Goal: Task Accomplishment & Management: Manage account settings

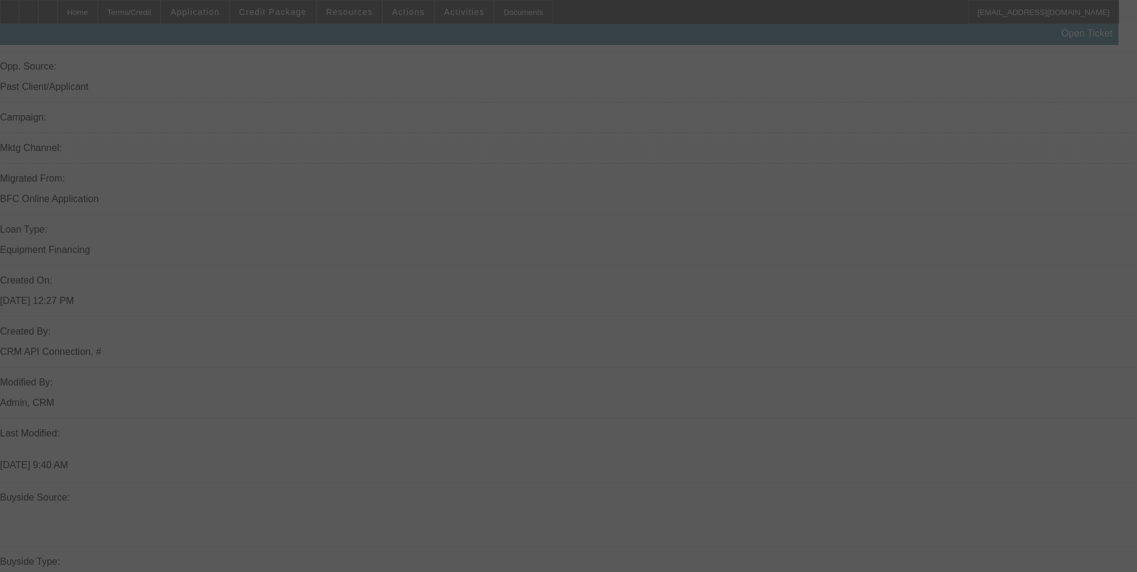
scroll to position [780, 0]
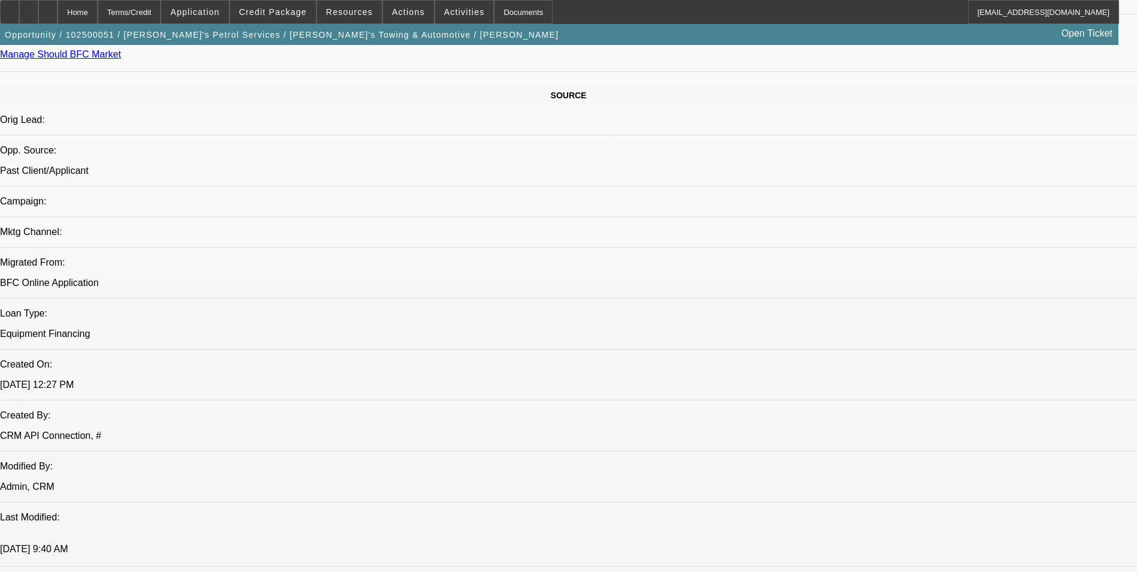
select select "0"
select select "2"
select select "0.1"
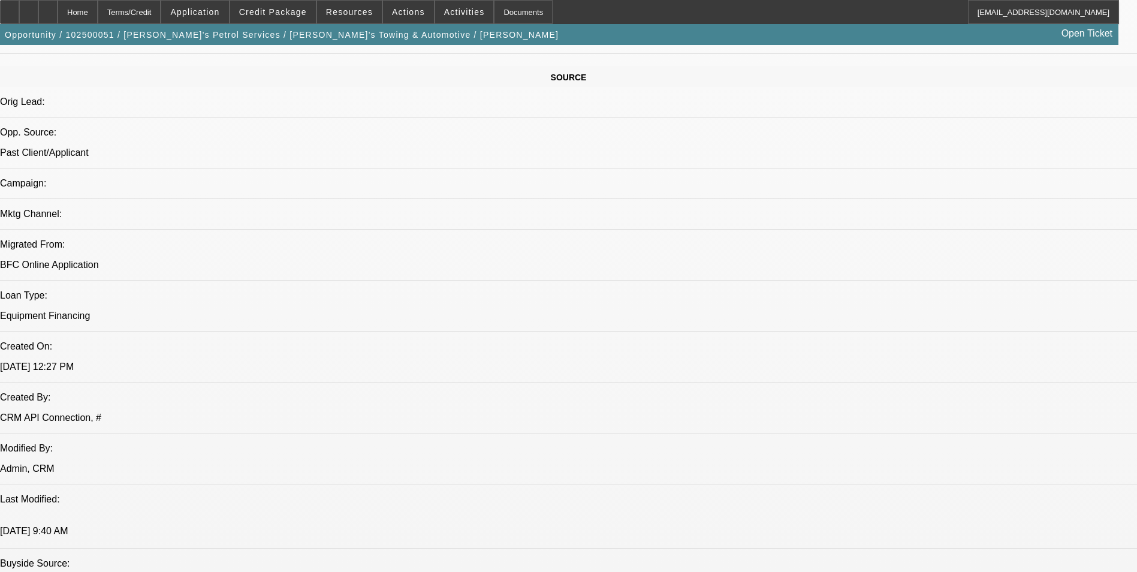
select select "1"
select select "2"
select select "4"
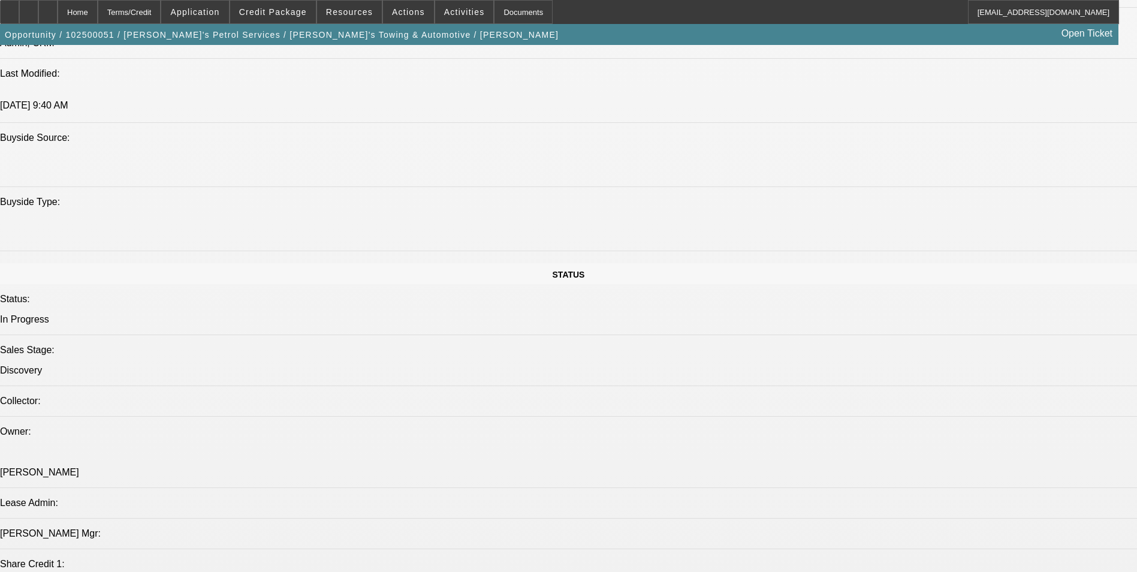
scroll to position [1412, 0]
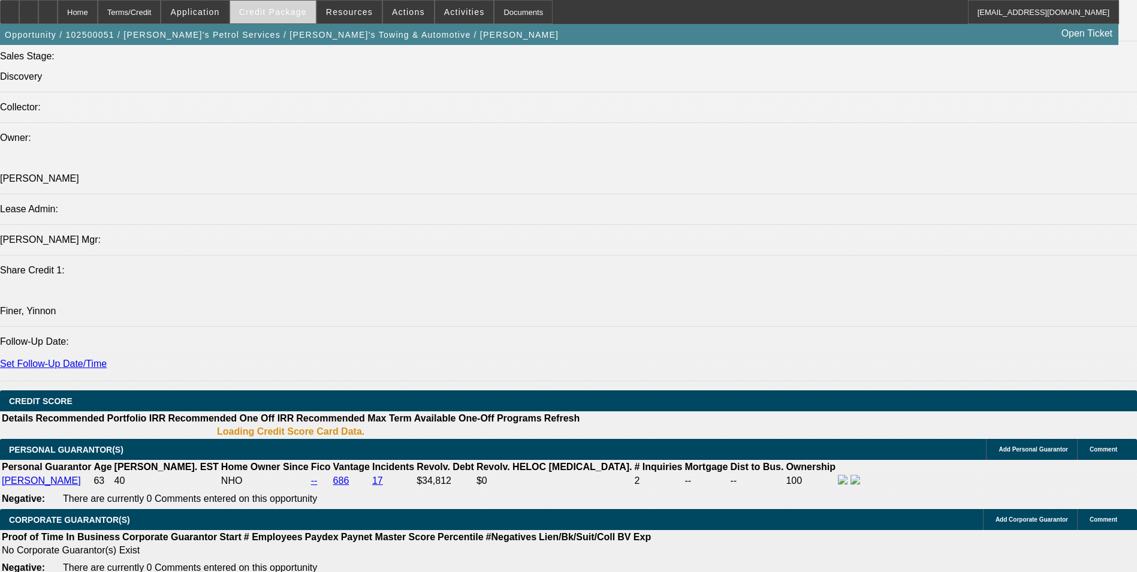
click at [289, 16] on span "Credit Package" at bounding box center [273, 12] width 68 height 10
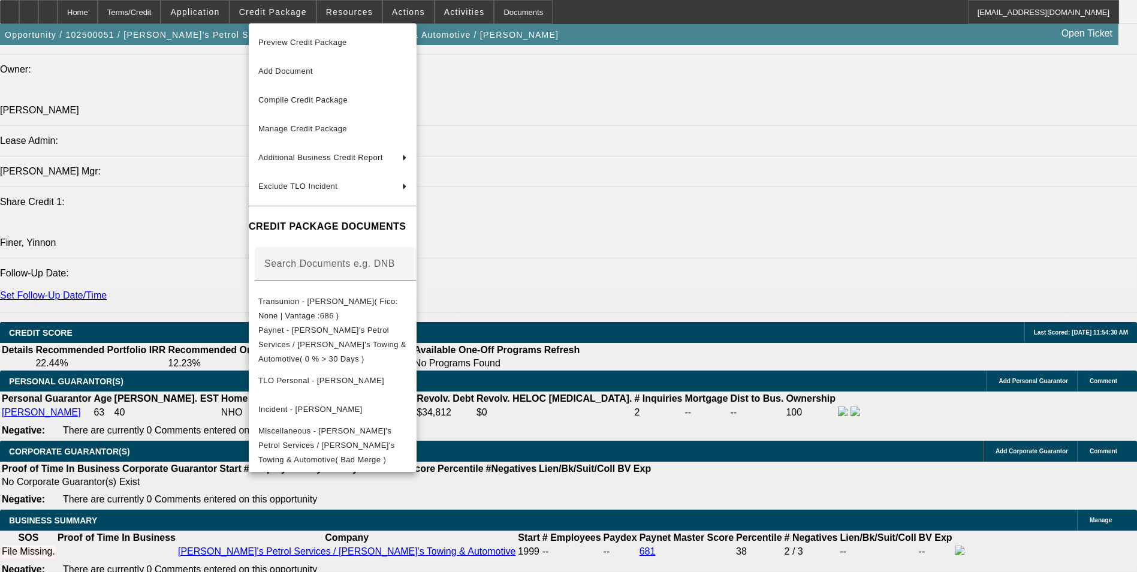
scroll to position [1474, 0]
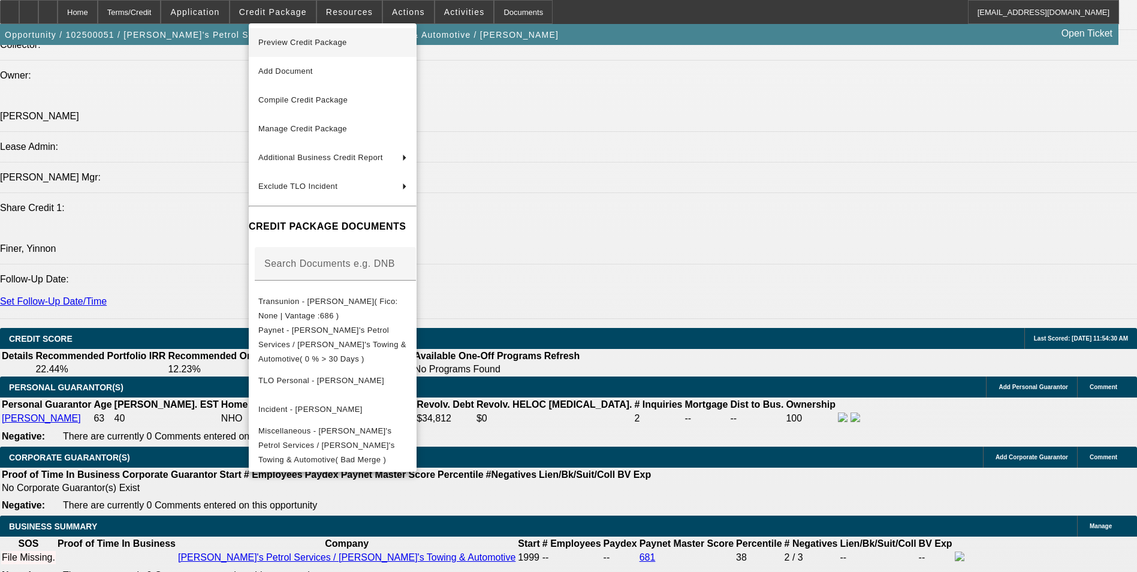
click at [294, 46] on span "Preview Credit Package" at bounding box center [302, 42] width 89 height 9
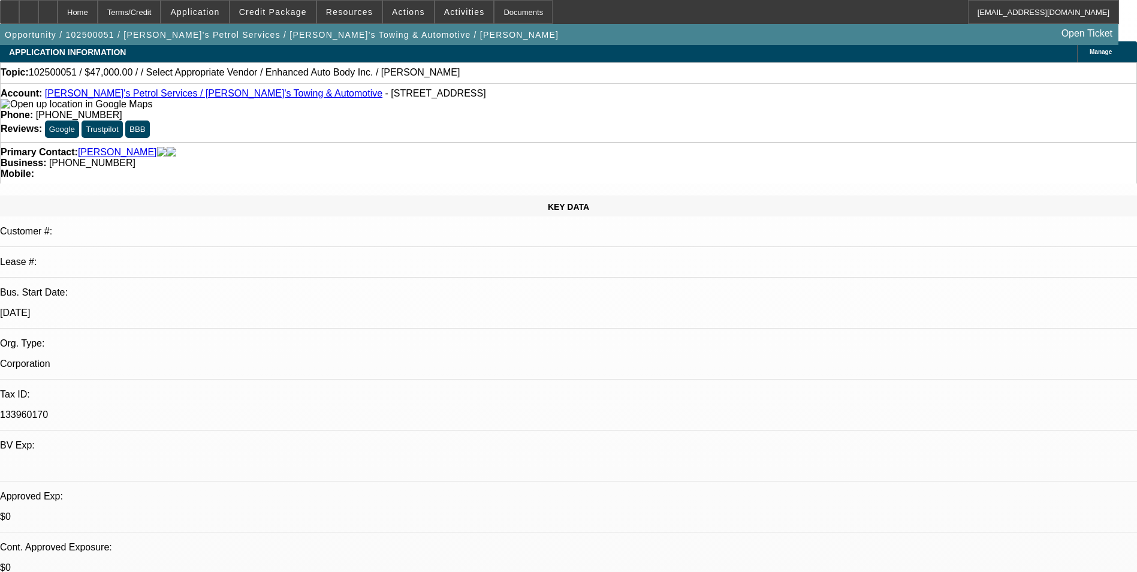
scroll to position [0, 0]
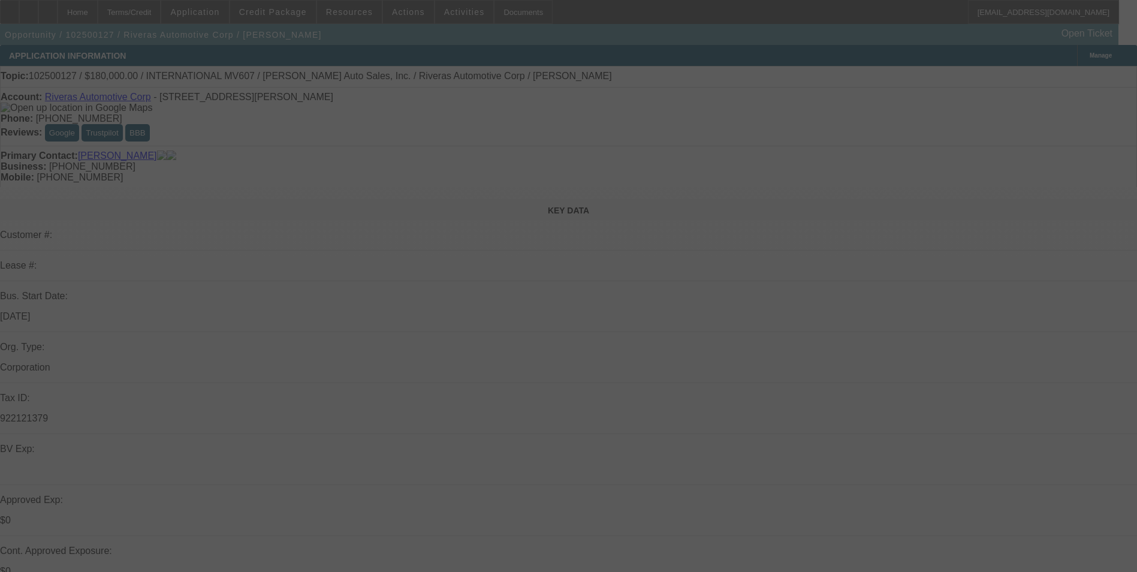
select select "0"
select select "6"
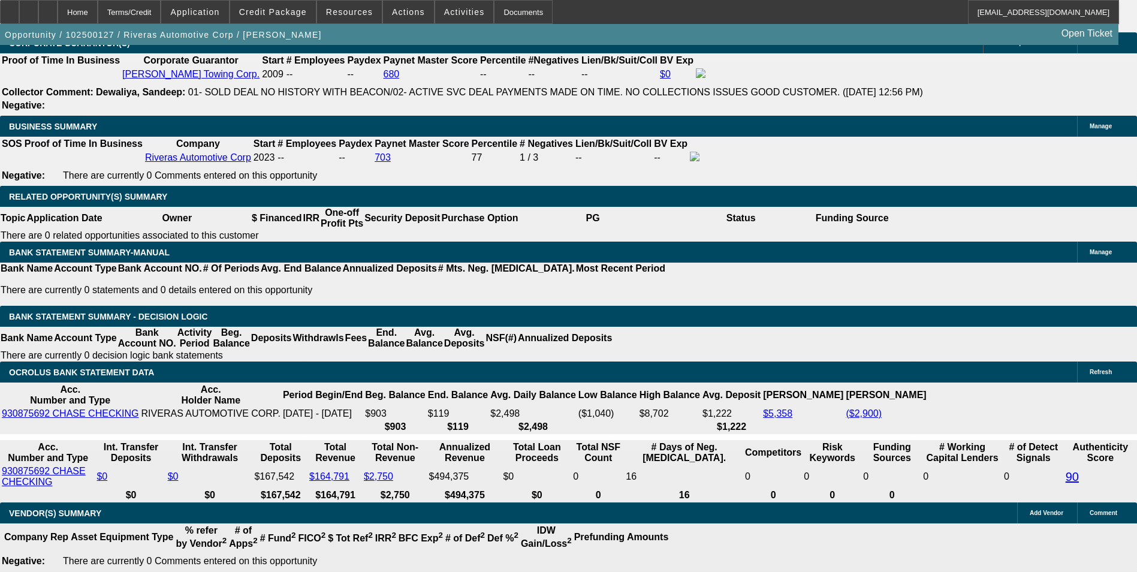
scroll to position [1938, 0]
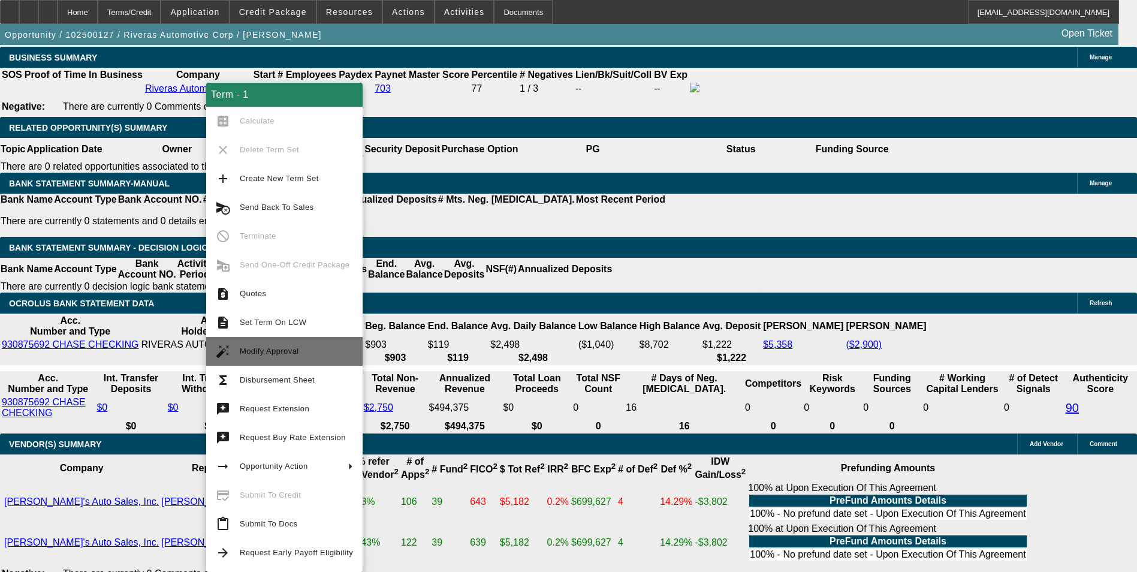
click at [292, 354] on span "Modify Approval" at bounding box center [269, 350] width 59 height 9
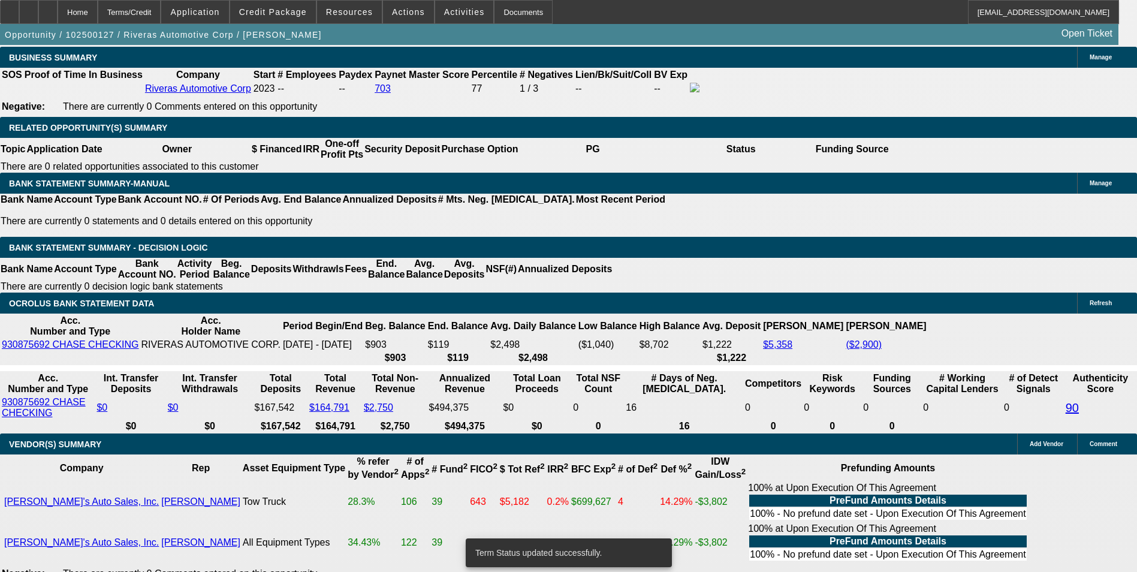
select select "0"
select select "6"
select select "0"
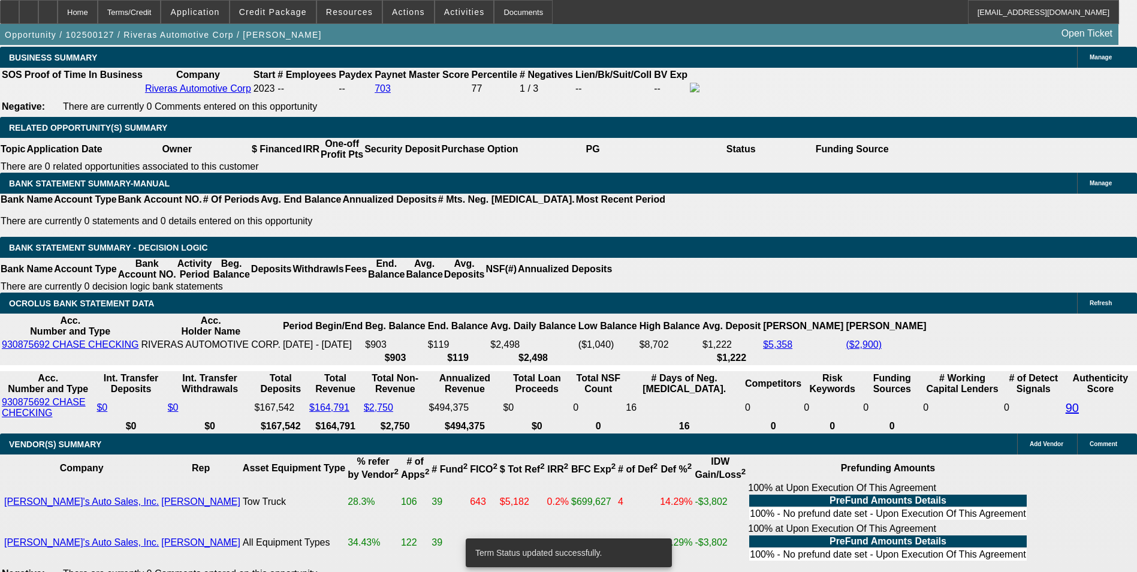
select select "0"
select select "6"
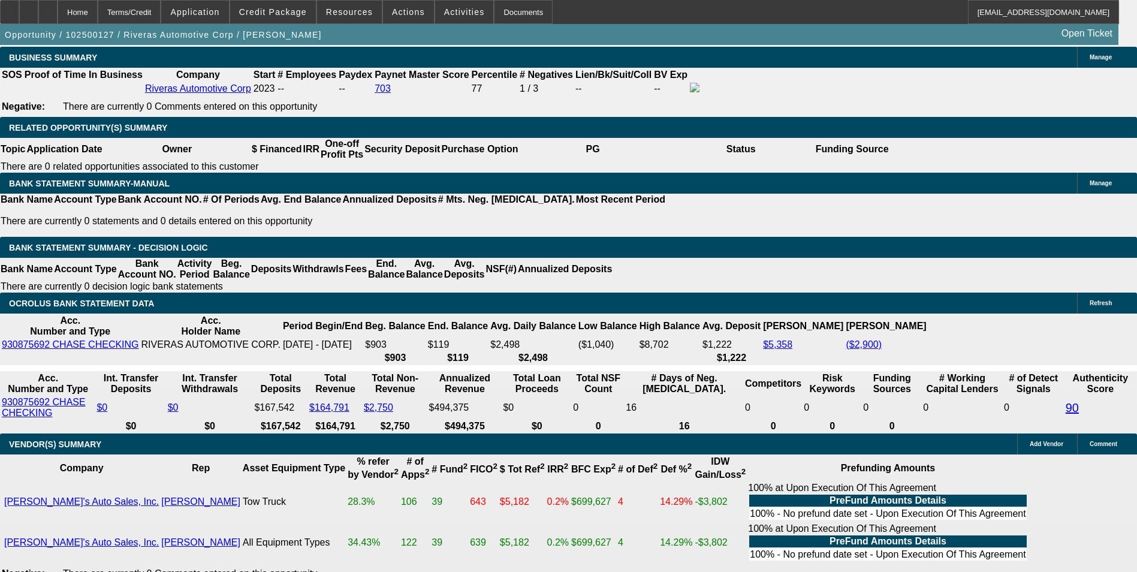
drag, startPoint x: 259, startPoint y: 297, endPoint x: 312, endPoint y: 300, distance: 52.2
type input "1"
type input "UNKNOWN"
type input "$2,576.79"
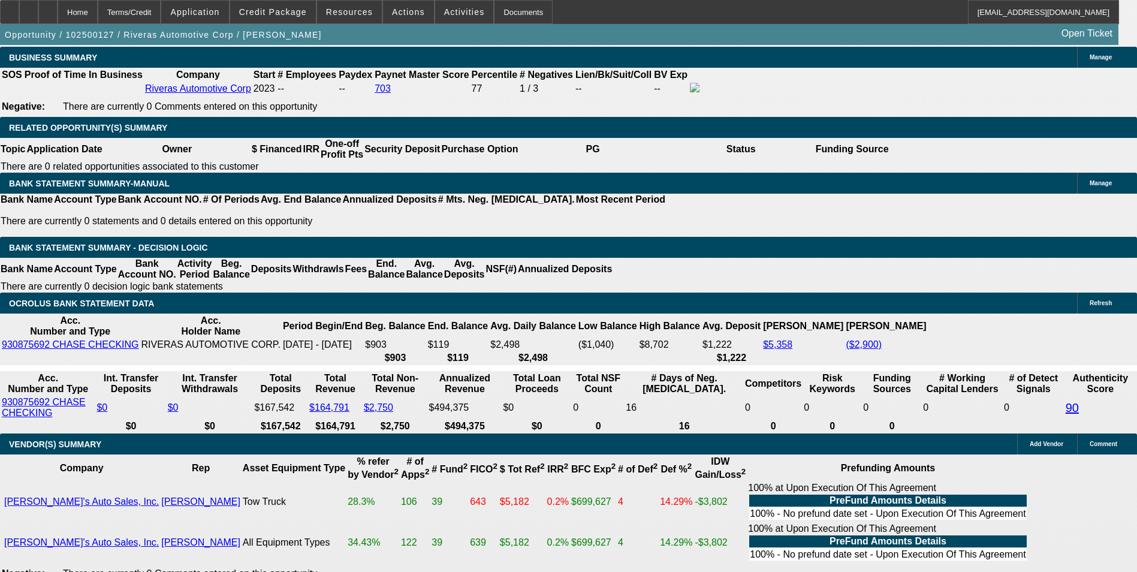
type input "10."
type input "$3,334.65"
type input "10.5"
type input "$3,380.21"
type input "10.5"
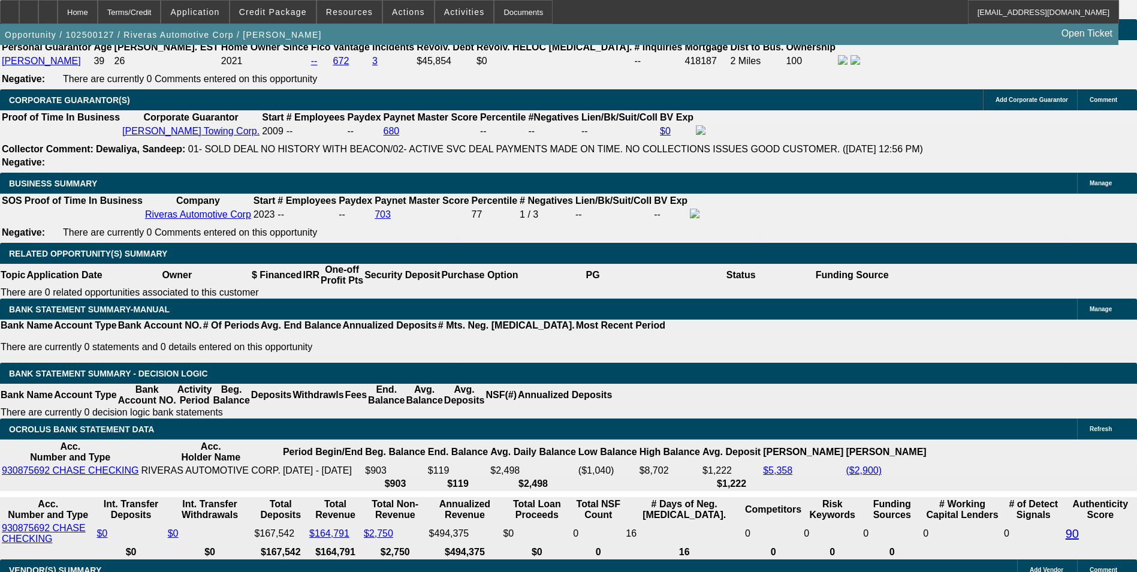
scroll to position [1698, 0]
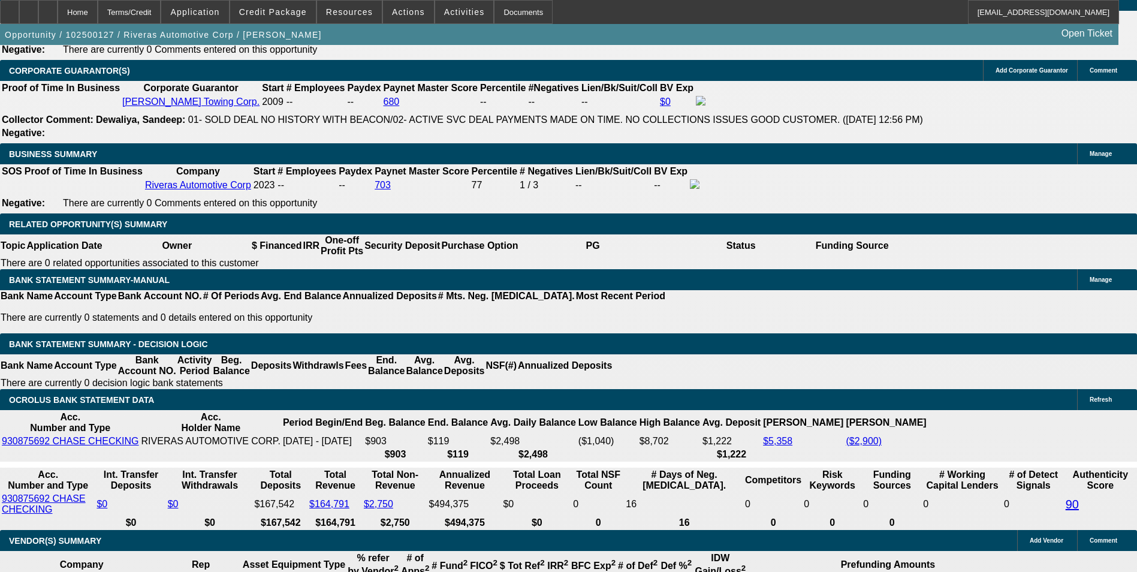
scroll to position [1998, 0]
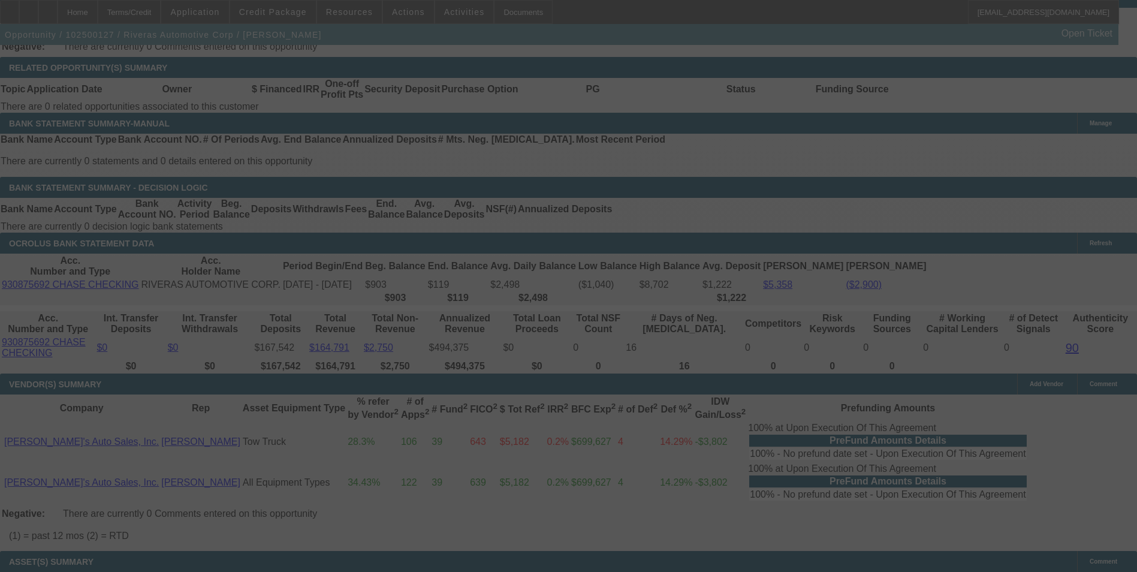
select select "0"
select select "6"
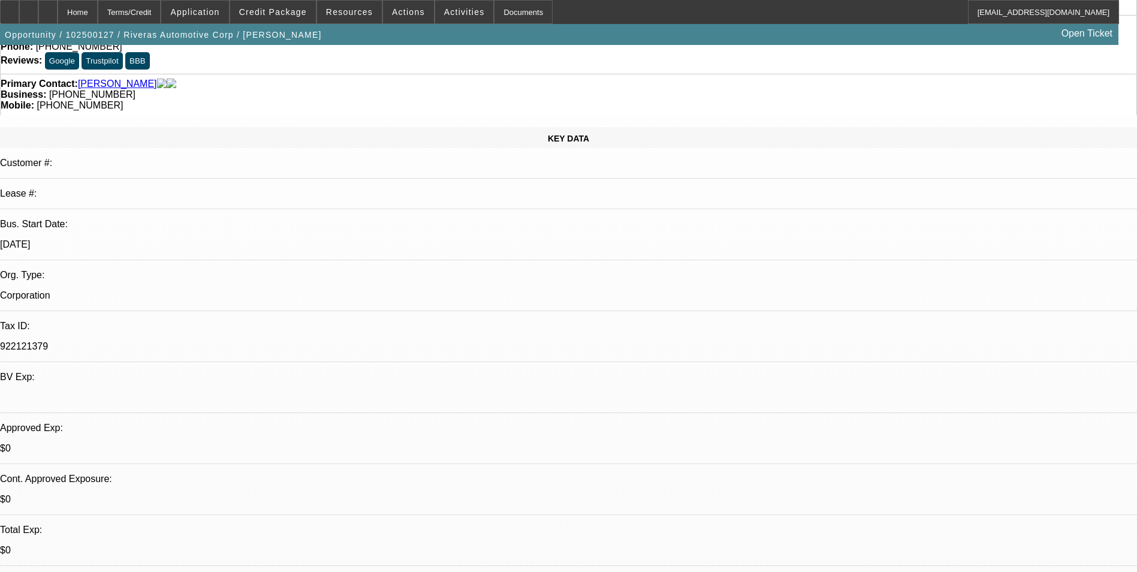
scroll to position [56, 0]
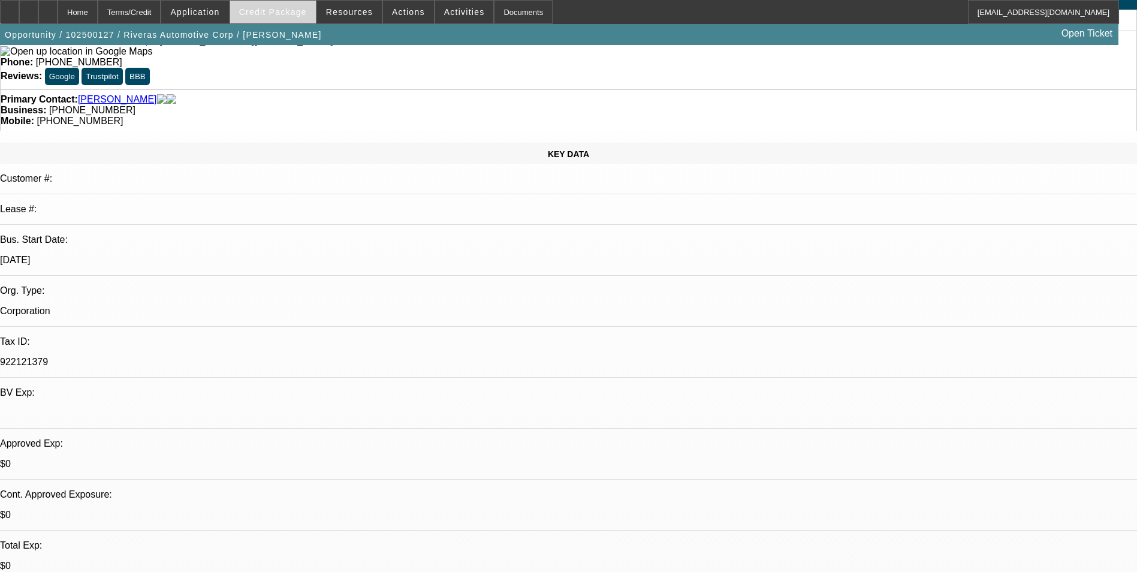
click at [313, 11] on span at bounding box center [273, 12] width 86 height 29
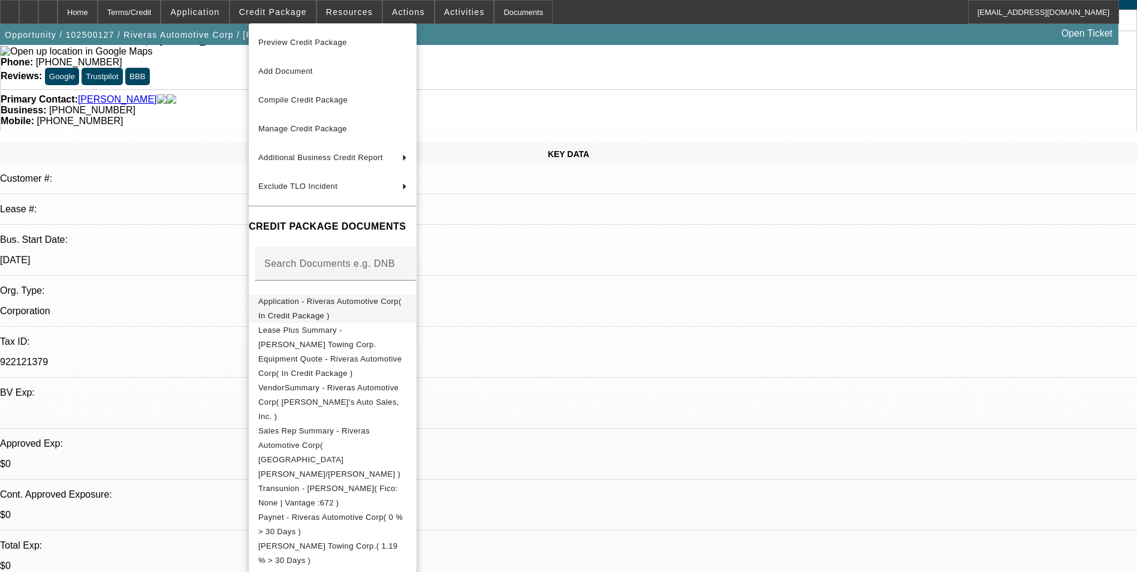
click at [374, 300] on span "Application - Riveras Automotive Corp( In Credit Package )" at bounding box center [329, 308] width 143 height 23
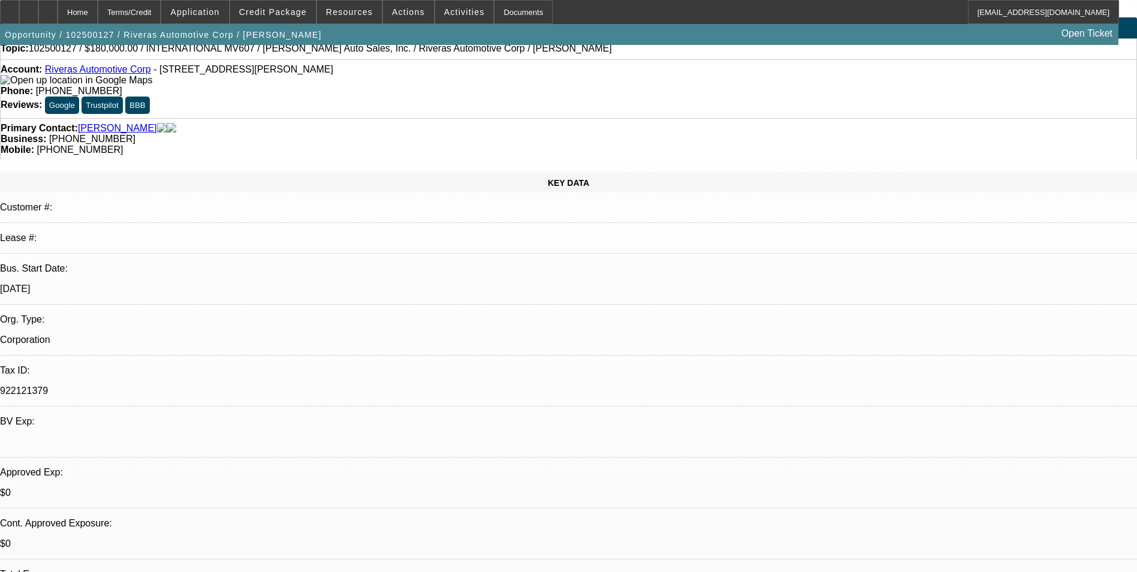
scroll to position [0, 0]
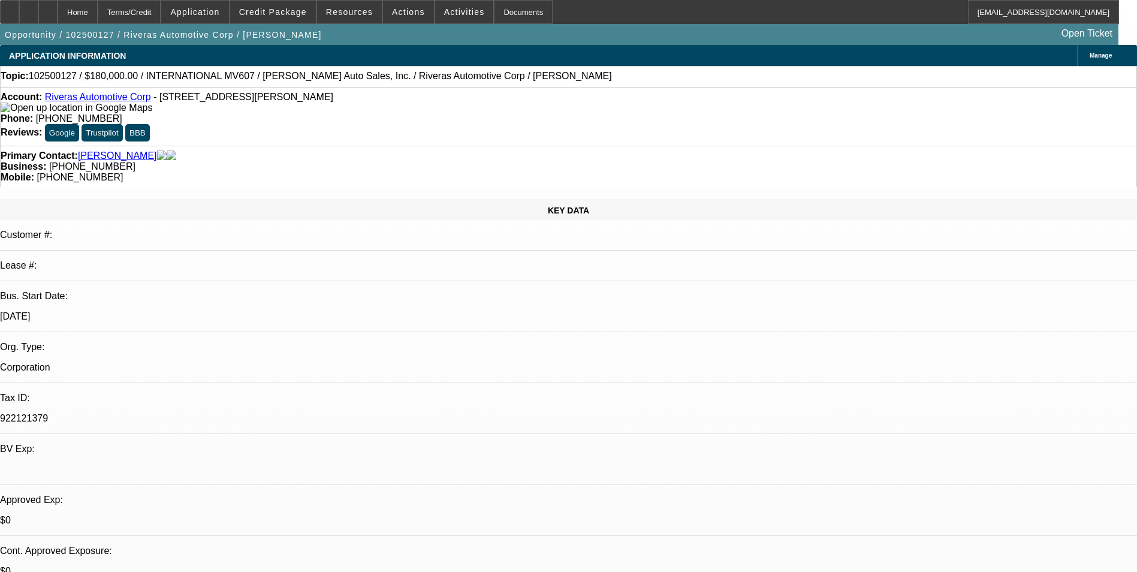
click at [93, 150] on link "Rivera, Carlos" at bounding box center [117, 155] width 79 height 11
click at [58, 19] on div at bounding box center [47, 12] width 19 height 24
select select "0"
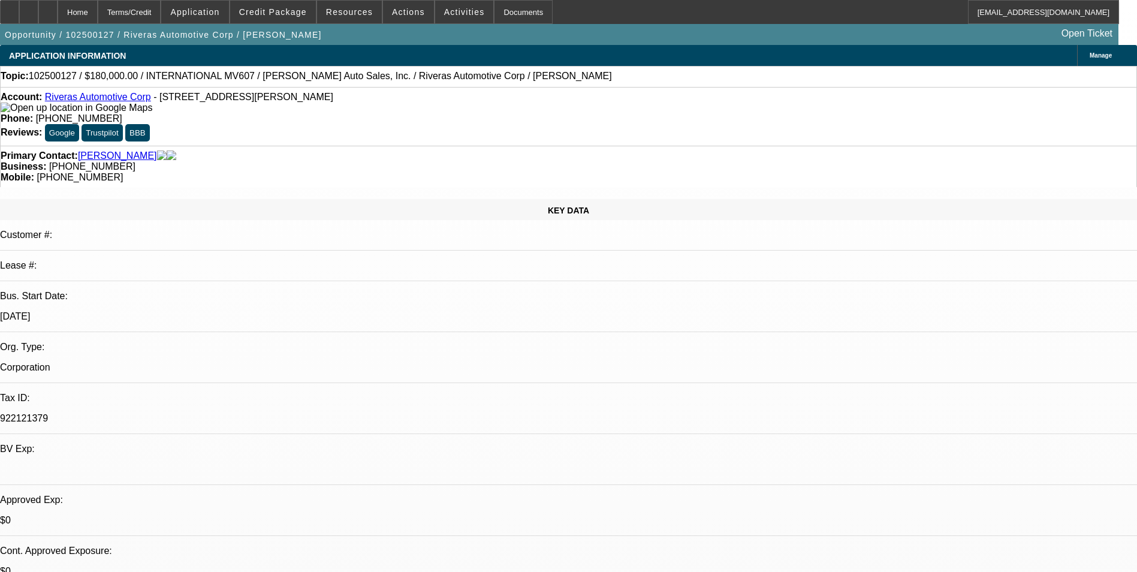
select select "6"
select select "0"
select select "6"
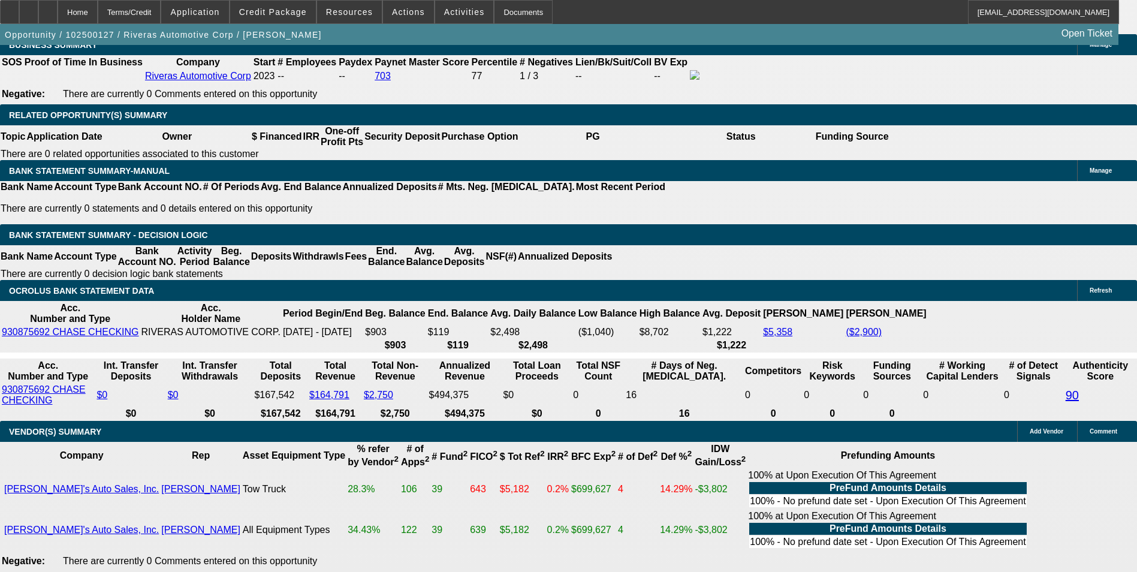
scroll to position [1978, 0]
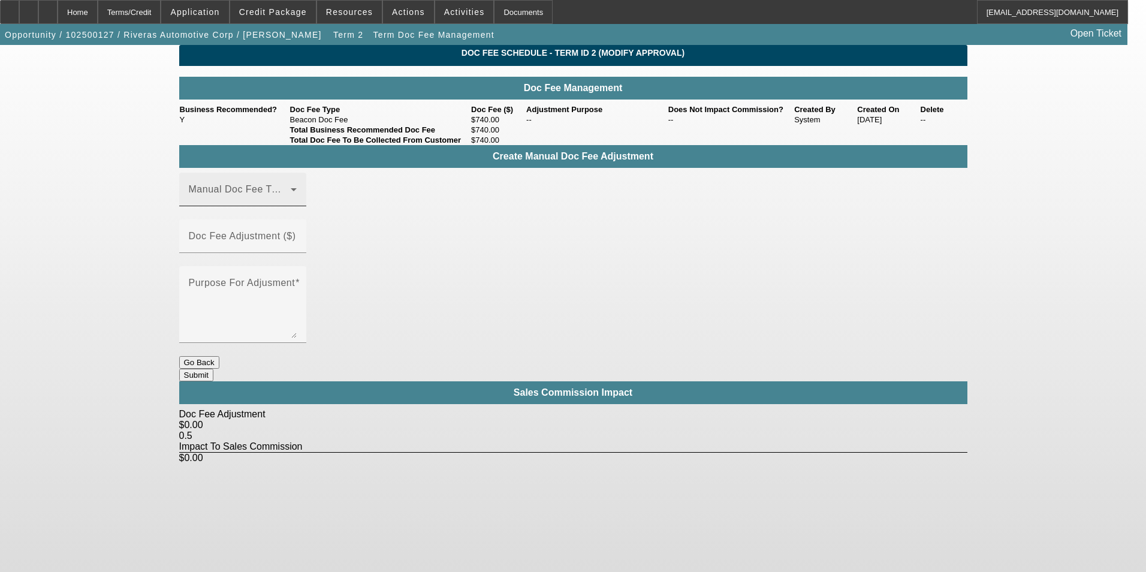
click at [268, 201] on span at bounding box center [240, 194] width 102 height 14
drag, startPoint x: 267, startPoint y: 267, endPoint x: 383, endPoint y: 241, distance: 119.1
click at [270, 267] on mat-option "Beacon Doc Fee" at bounding box center [260, 267] width 161 height 29
click at [296, 236] on mat-label "Doc Fee Adjustment ($)" at bounding box center [242, 236] width 107 height 10
click at [297, 236] on input "Doc Fee Adjustment ($)" at bounding box center [243, 241] width 108 height 14
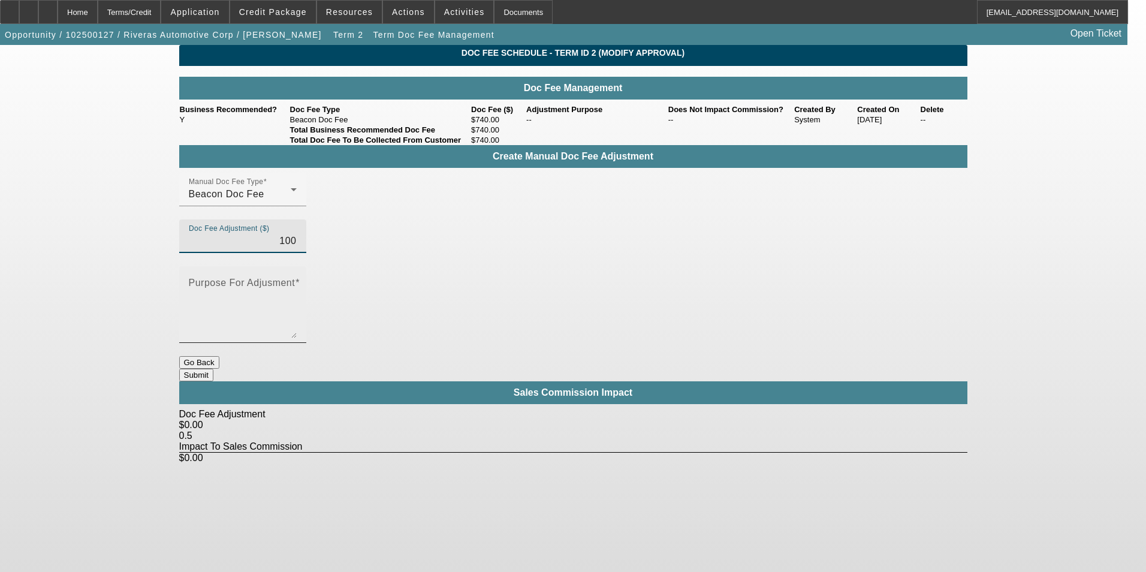
type input "$100.00"
click at [297, 280] on textarea "Purpose For Adjusment" at bounding box center [243, 309] width 108 height 58
type textarea "-"
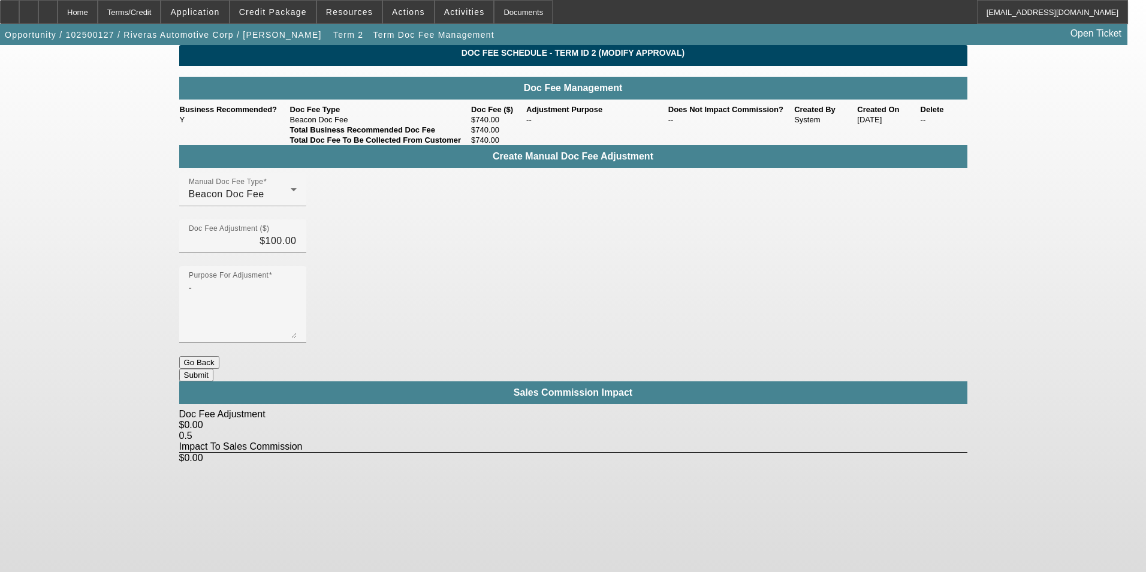
click at [213, 369] on button "Submit" at bounding box center [196, 375] width 34 height 13
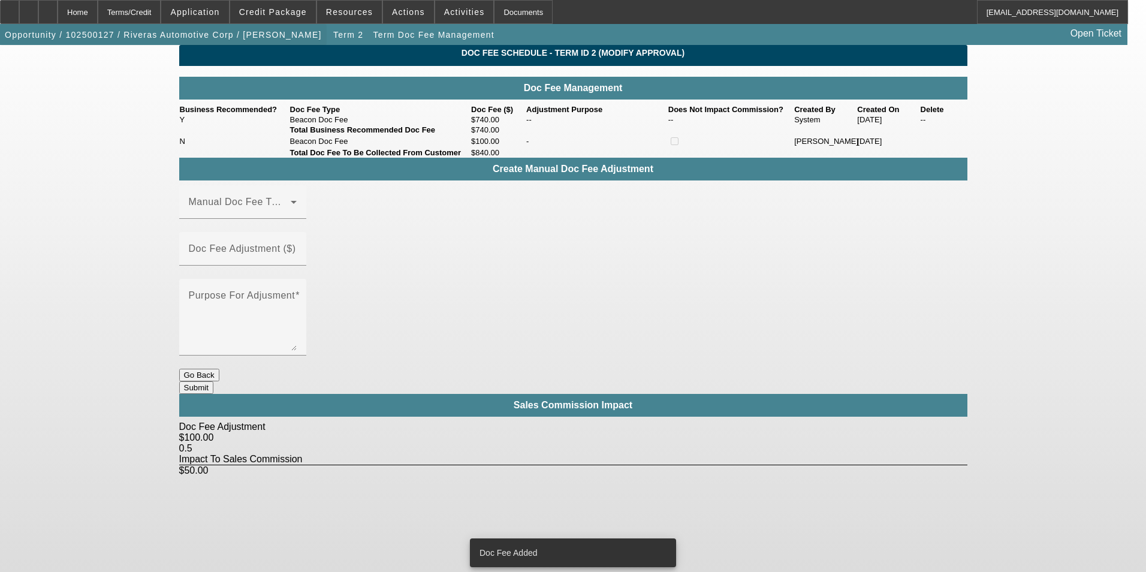
drag, startPoint x: 108, startPoint y: 17, endPoint x: 125, endPoint y: 26, distance: 19.0
click at [98, 17] on div "Home" at bounding box center [78, 12] width 40 height 24
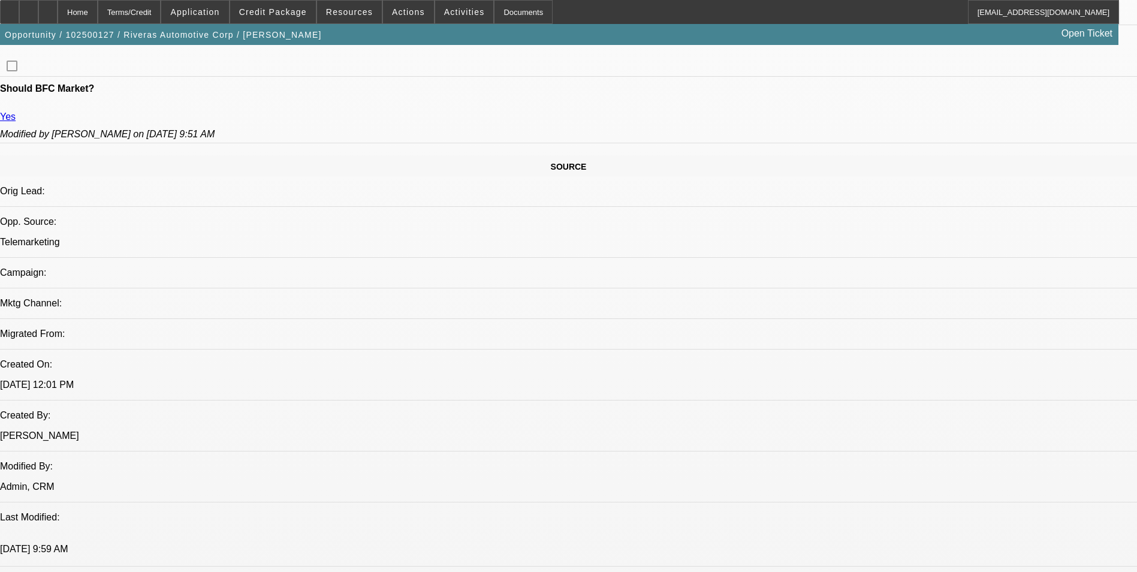
select select "0"
select select "6"
select select "0"
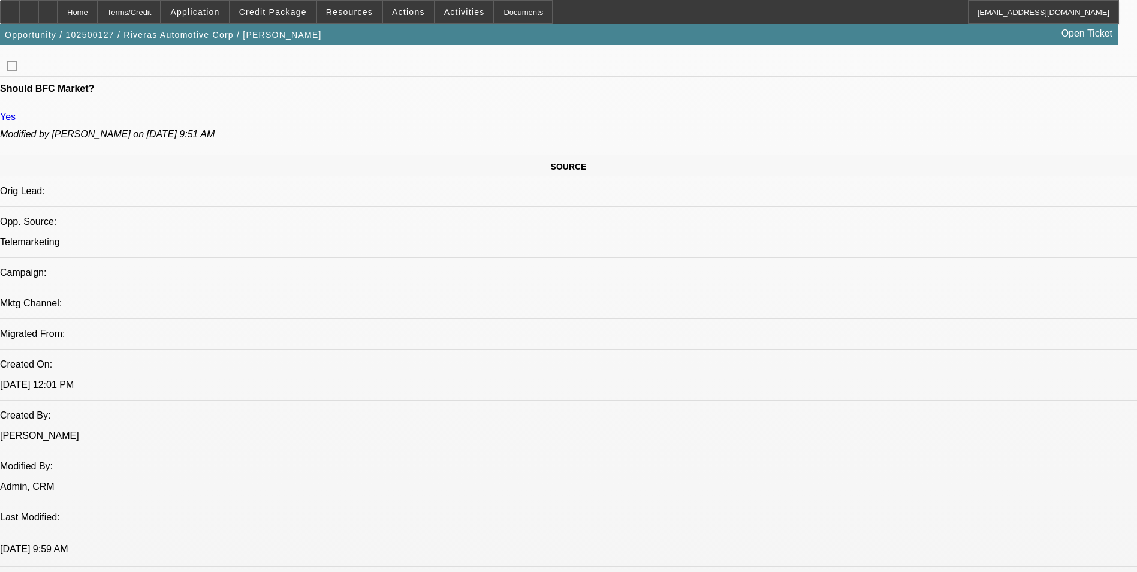
select select "0"
select select "6"
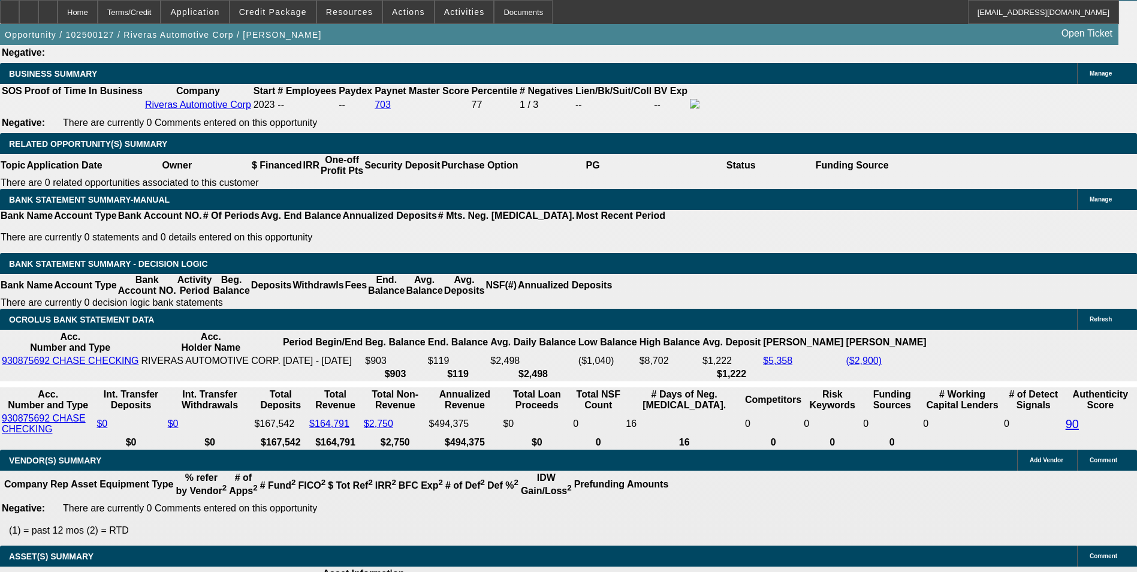
scroll to position [1991, 0]
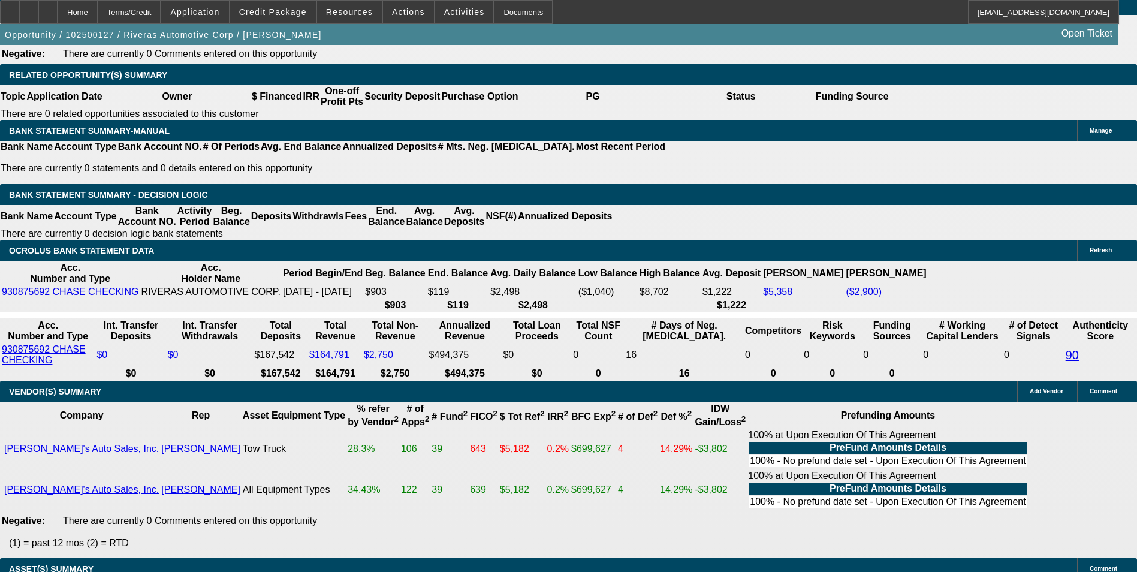
drag, startPoint x: 253, startPoint y: 207, endPoint x: 322, endPoint y: 210, distance: 69.6
type input "UNKNOWN"
type input "1"
type input "$2,576.79"
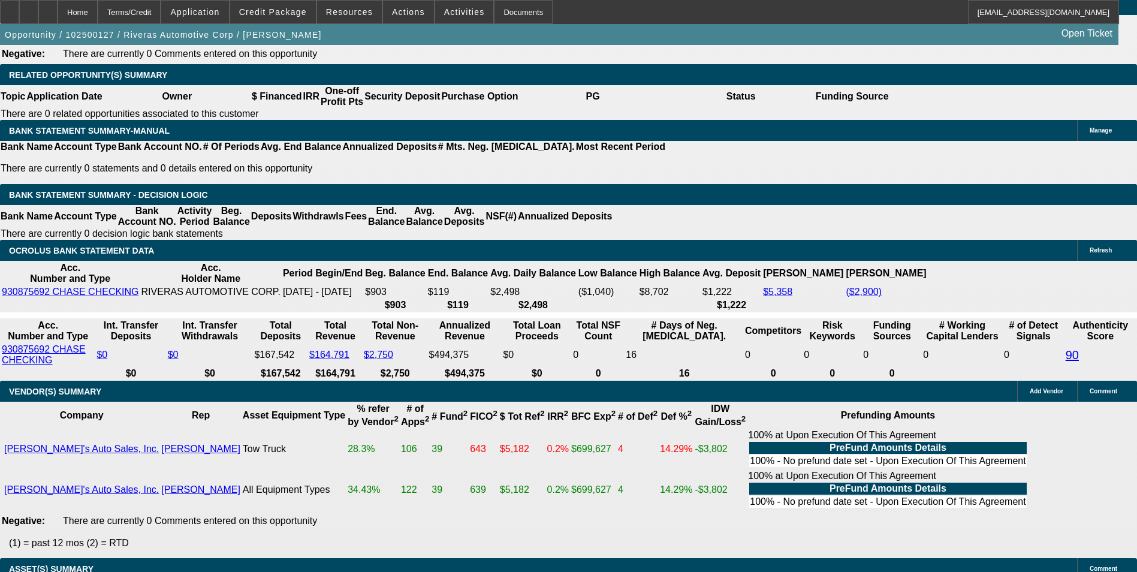
type input "10."
type input "$3,334.65"
type input "10.5"
type input "$3,380.21"
type input "10.58"
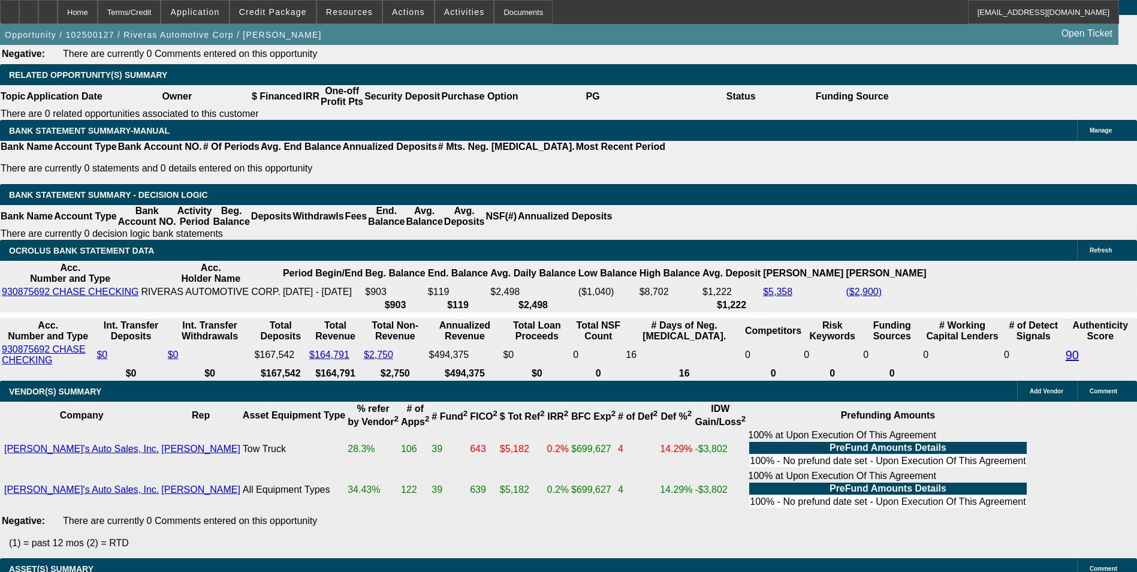
type input "$3,387.54"
type input "10.58"
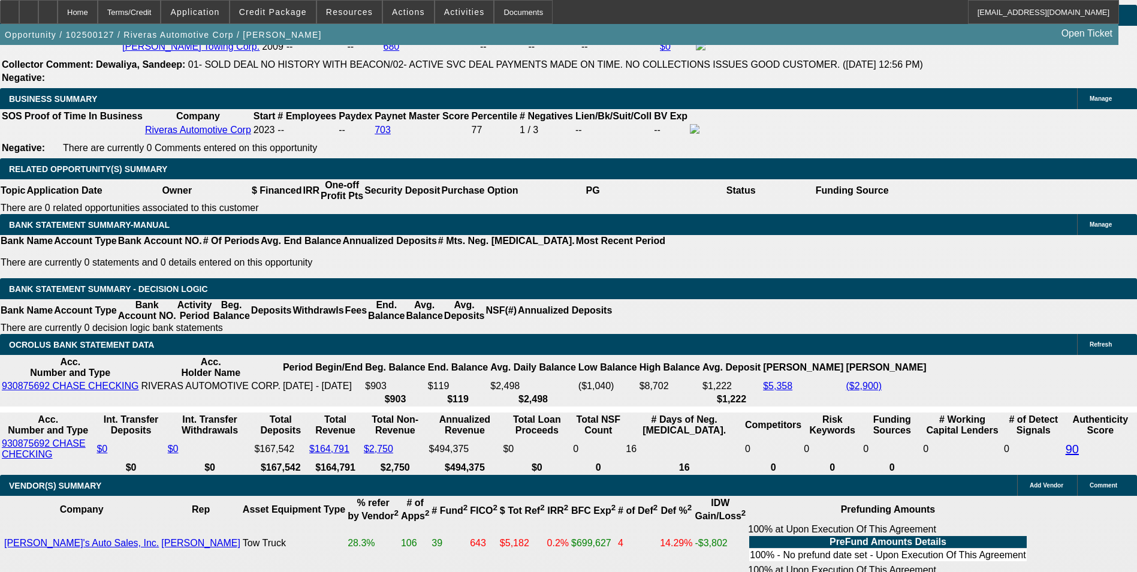
scroll to position [1691, 0]
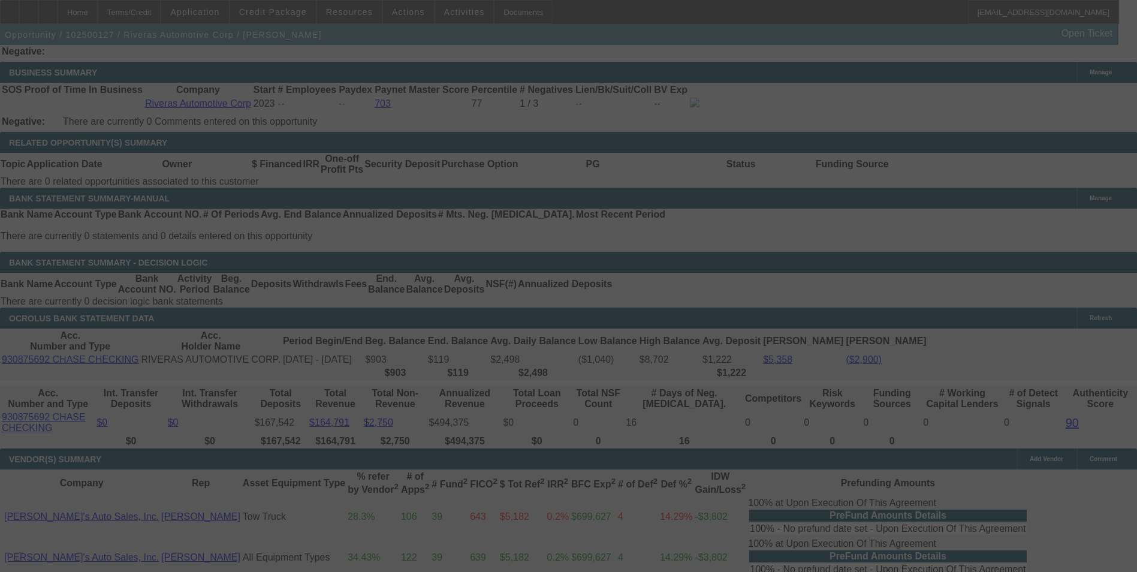
scroll to position [1931, 0]
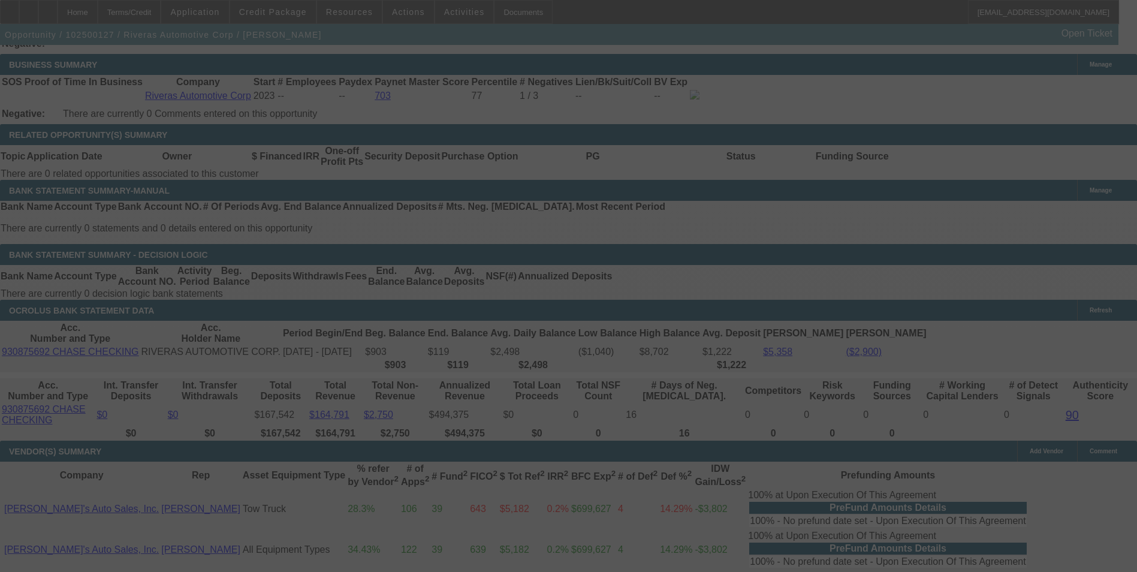
select select "0"
select select "6"
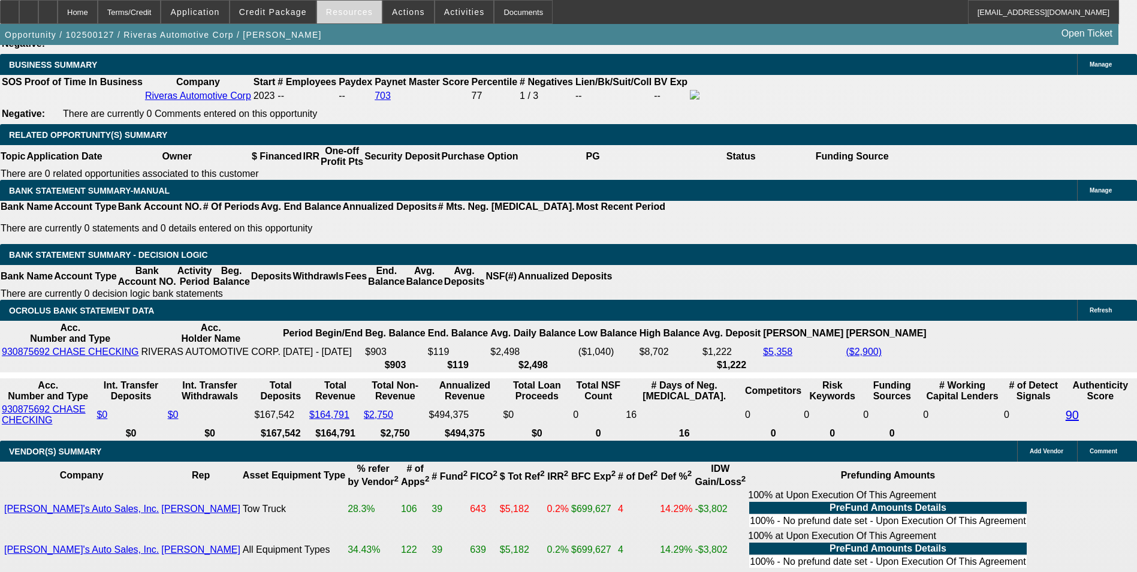
click at [349, 14] on span "Resources" at bounding box center [349, 12] width 47 height 10
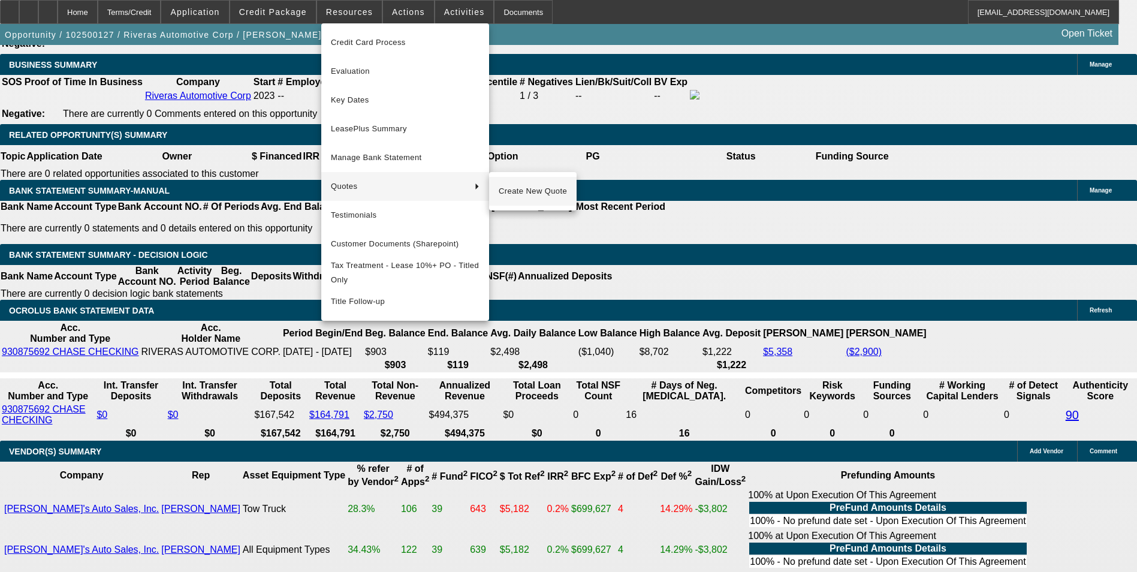
scroll to position [1811, 0]
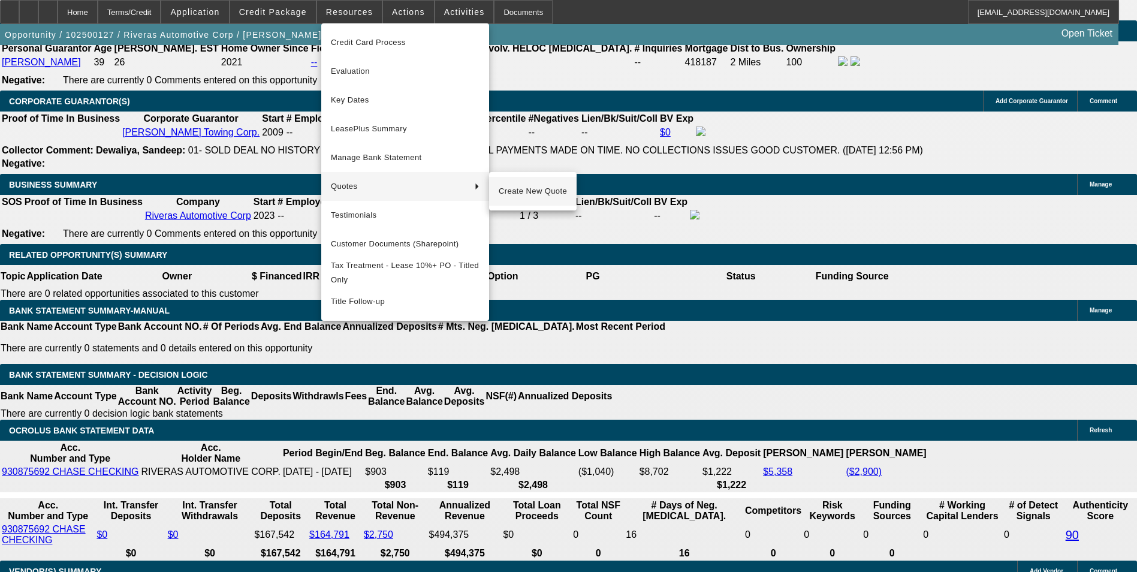
click at [524, 194] on span "Create New Quote" at bounding box center [533, 191] width 68 height 14
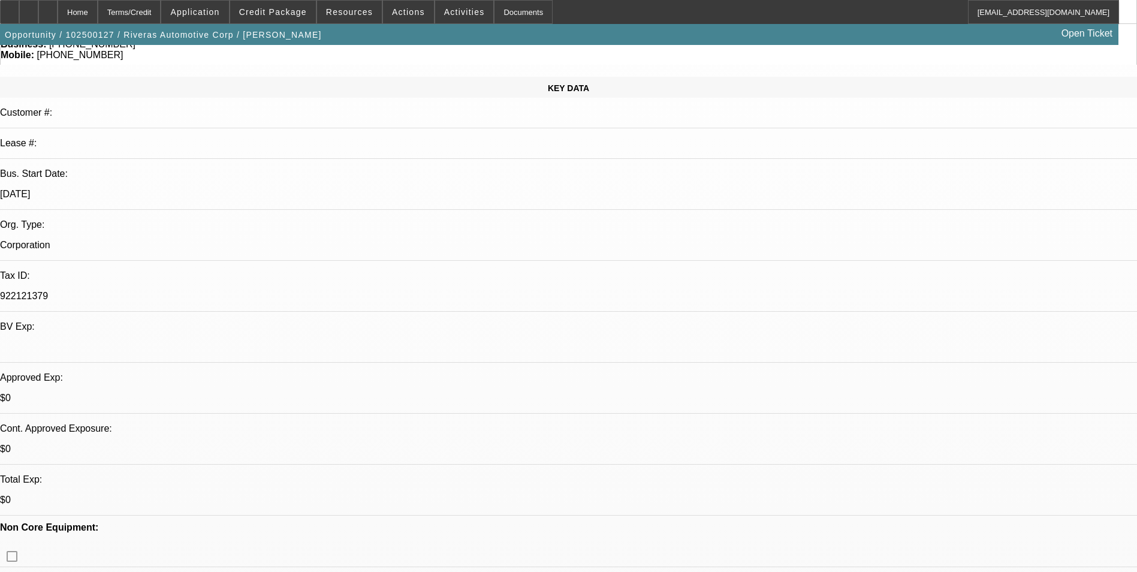
scroll to position [13, 0]
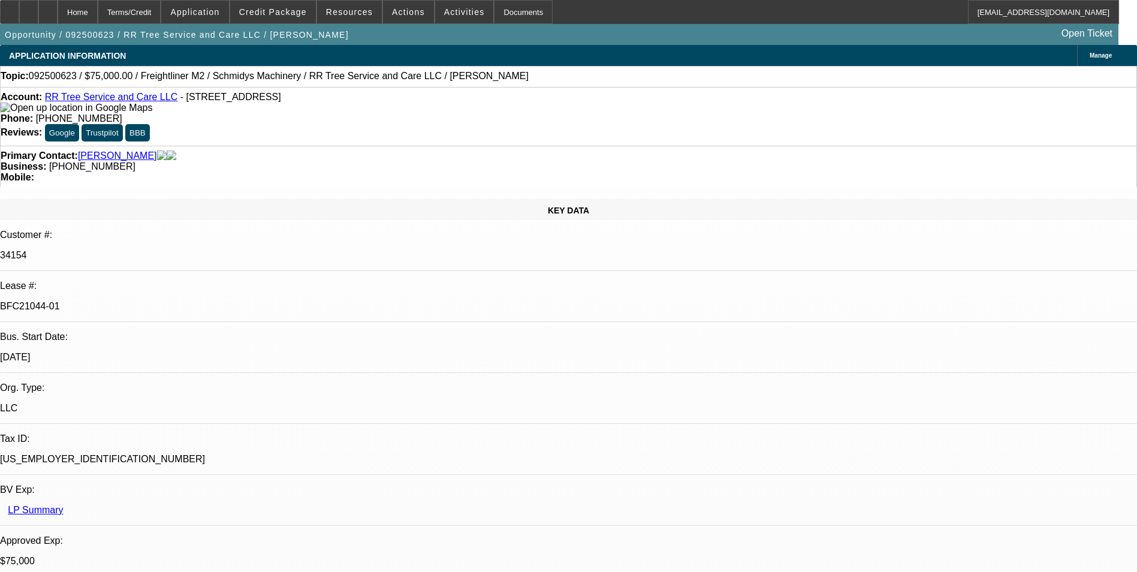
select select "0"
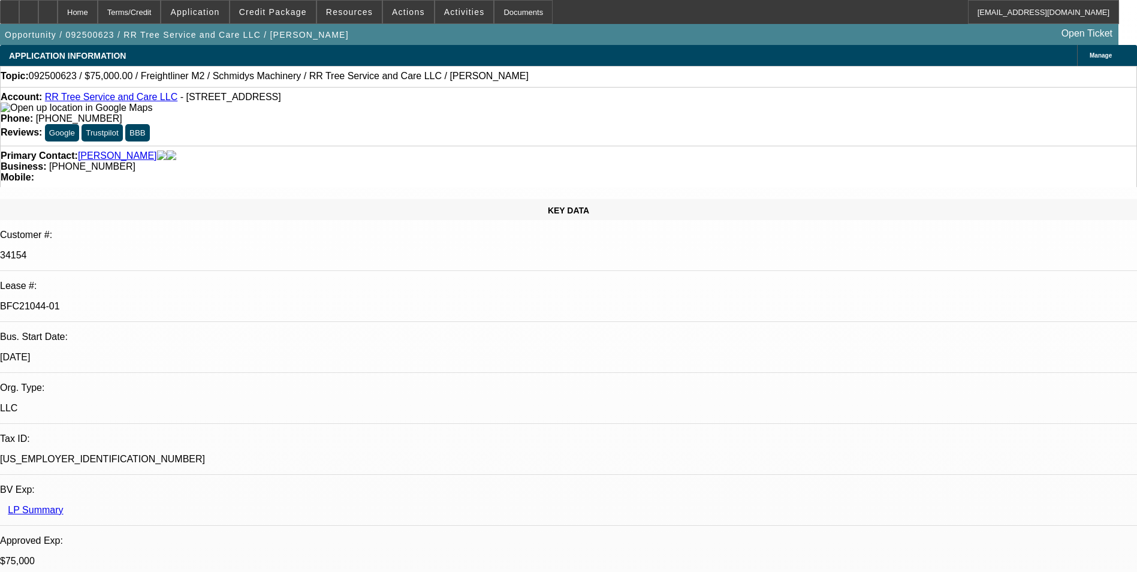
select select "0"
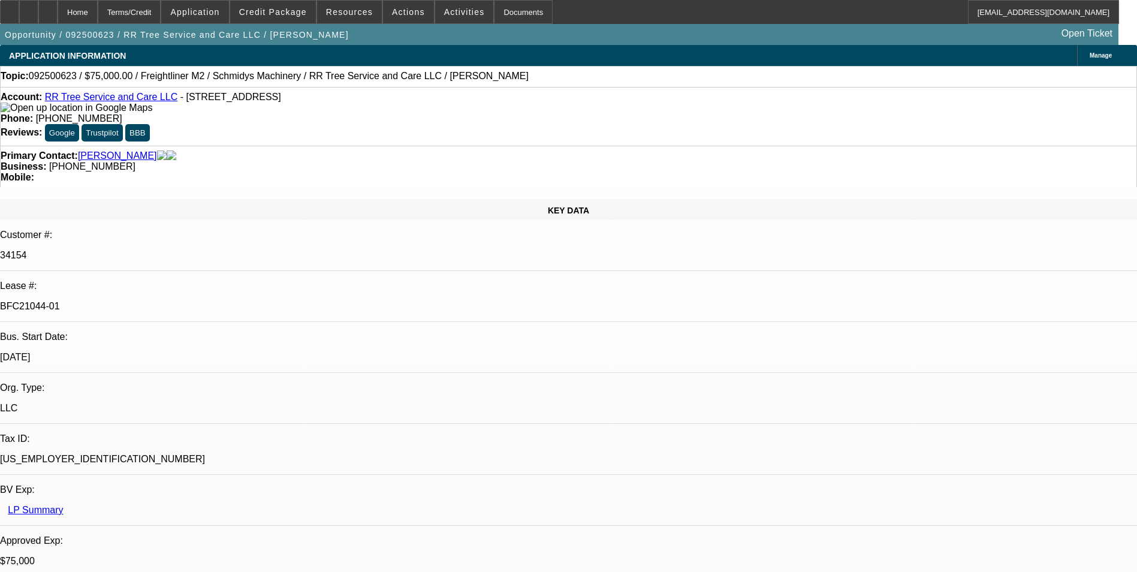
select select "0"
select select "1"
select select "3"
select select "6"
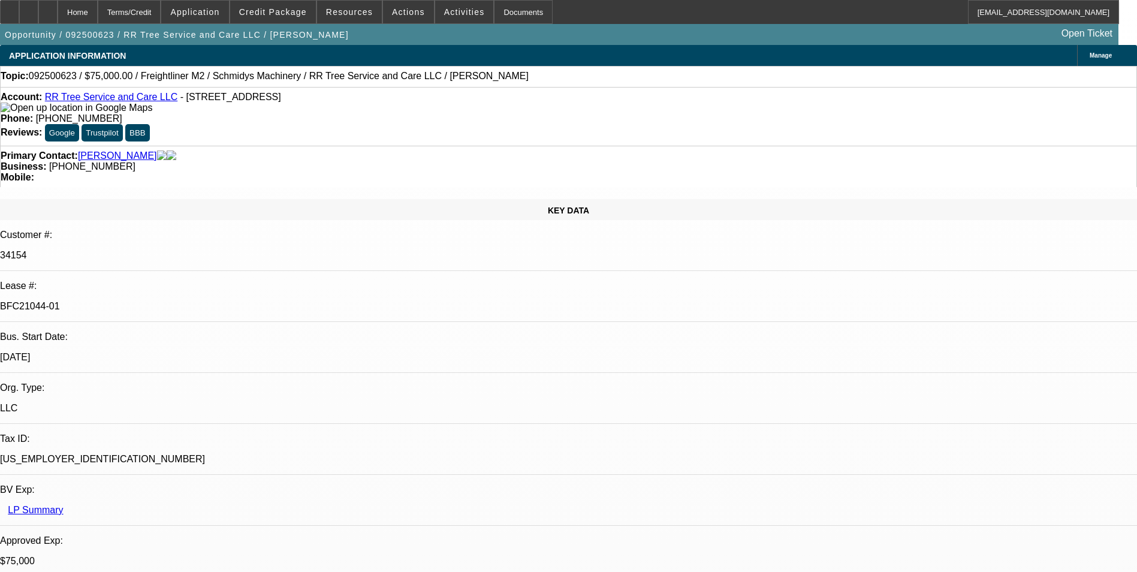
select select "1"
select select "3"
select select "6"
select select "1"
select select "2"
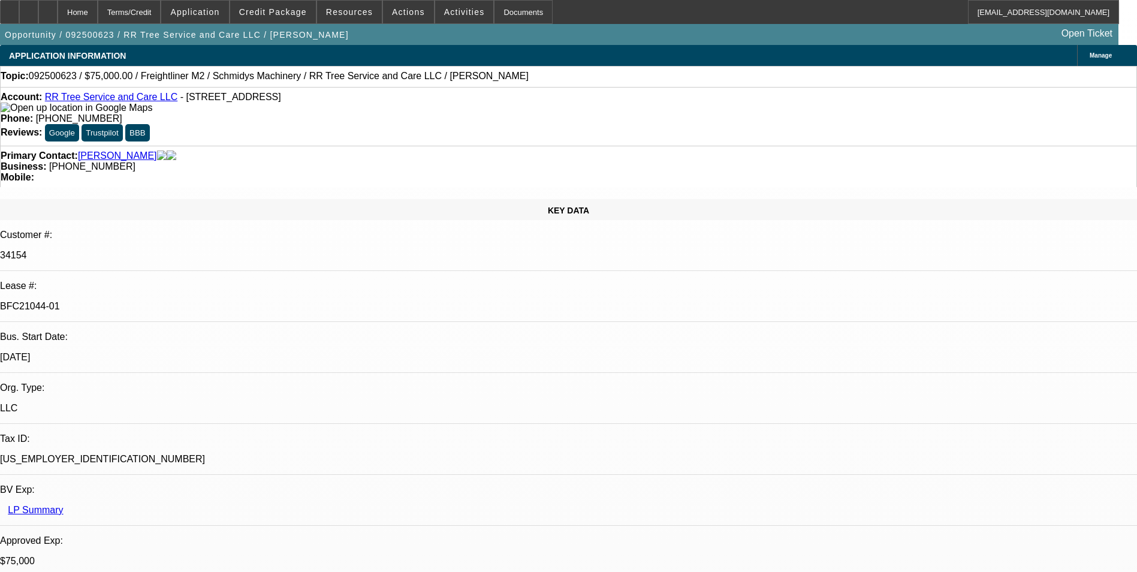
select select "6"
select select "1"
select select "6"
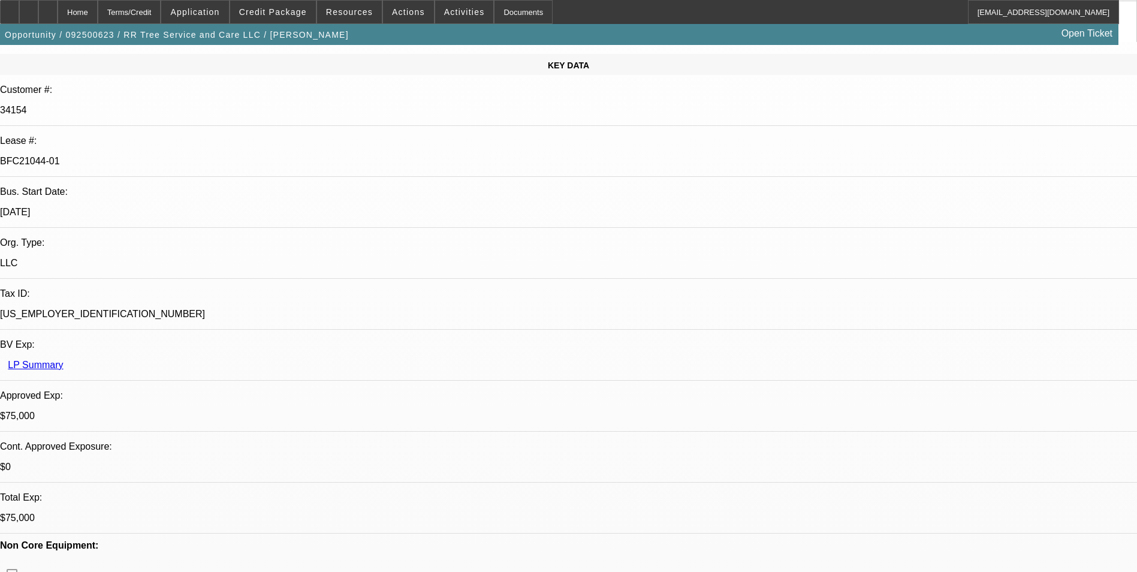
scroll to position [34, 0]
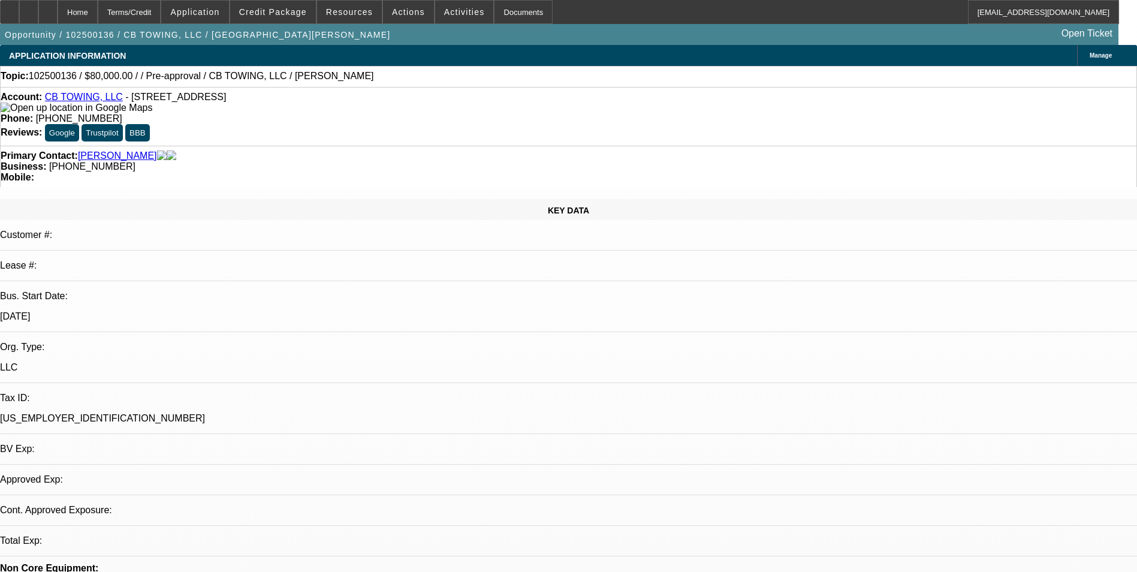
select select "0"
select select "2"
select select "0.1"
select select "4"
